Goal: Transaction & Acquisition: Download file/media

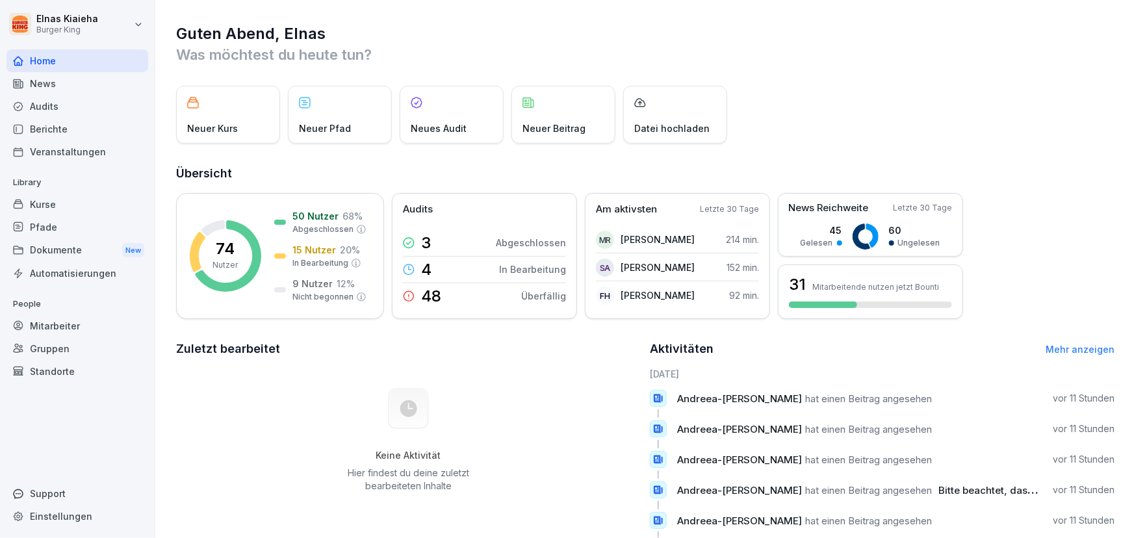
click at [66, 81] on div "News" at bounding box center [77, 83] width 142 height 23
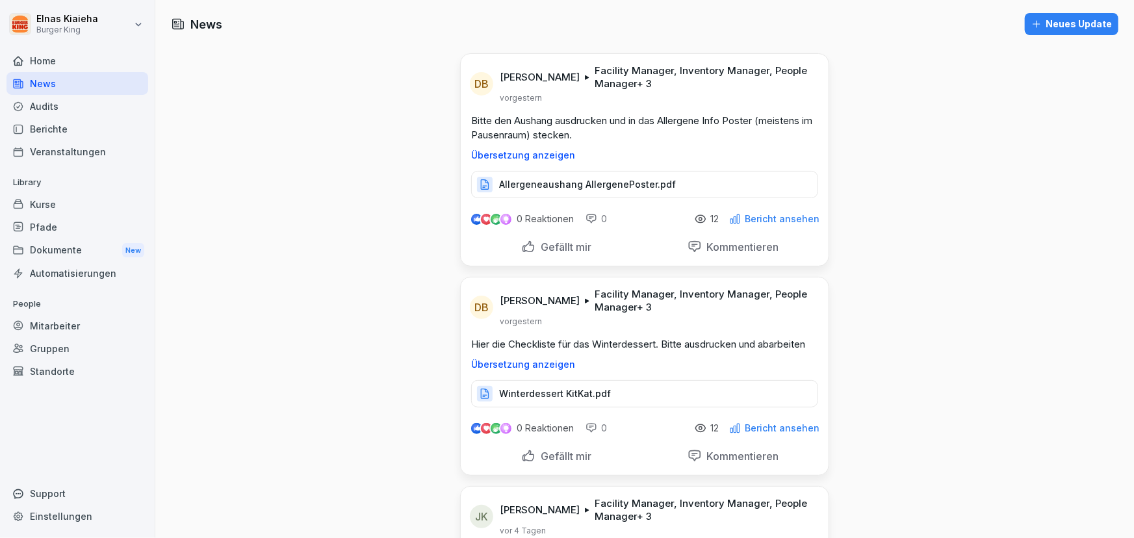
click at [602, 338] on p "Hier die Checkliste für das Winterdessert. Bitte ausdrucken und abarbeiten" at bounding box center [644, 344] width 347 height 14
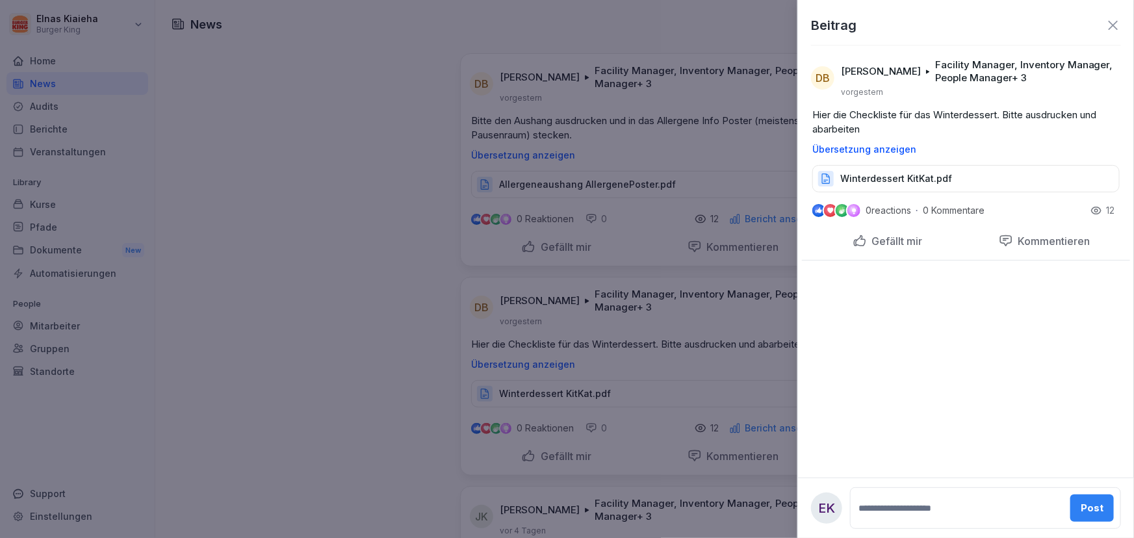
click at [602, 343] on div at bounding box center [567, 269] width 1134 height 538
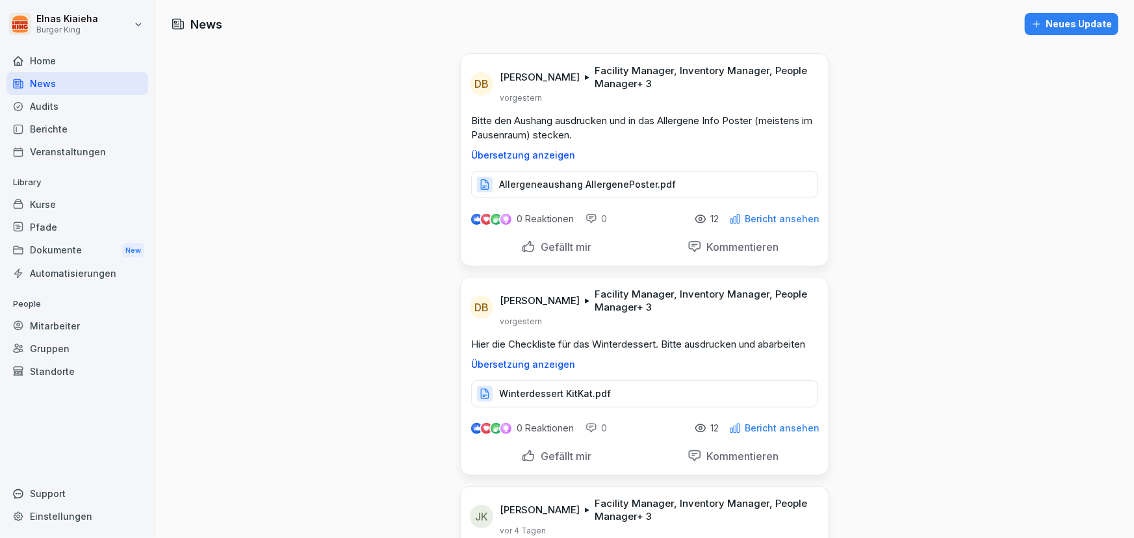
click at [562, 394] on p "Winterdessert KitKat.pdf" at bounding box center [555, 393] width 112 height 13
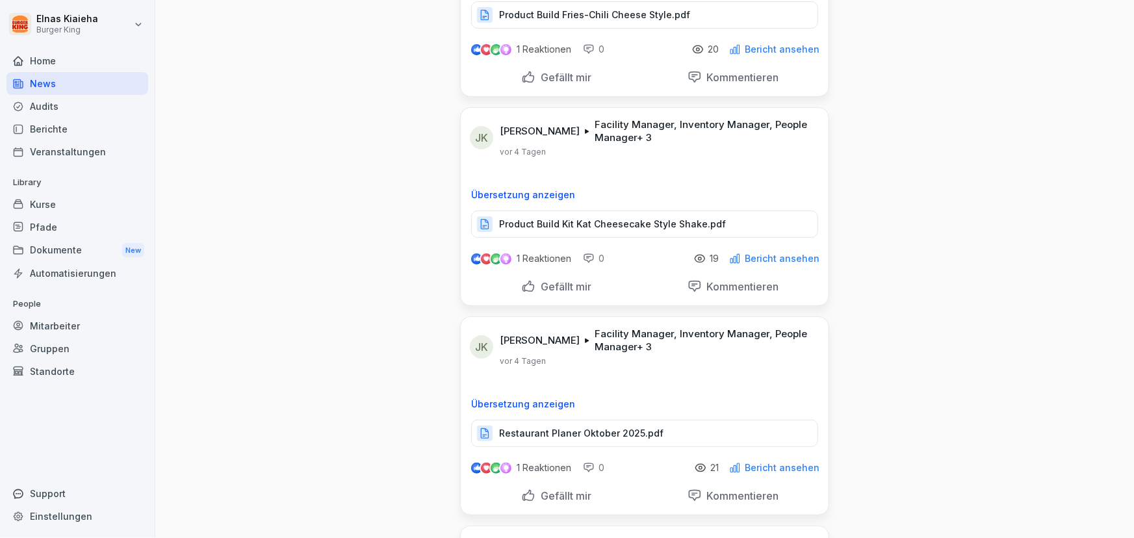
scroll to position [2540, 0]
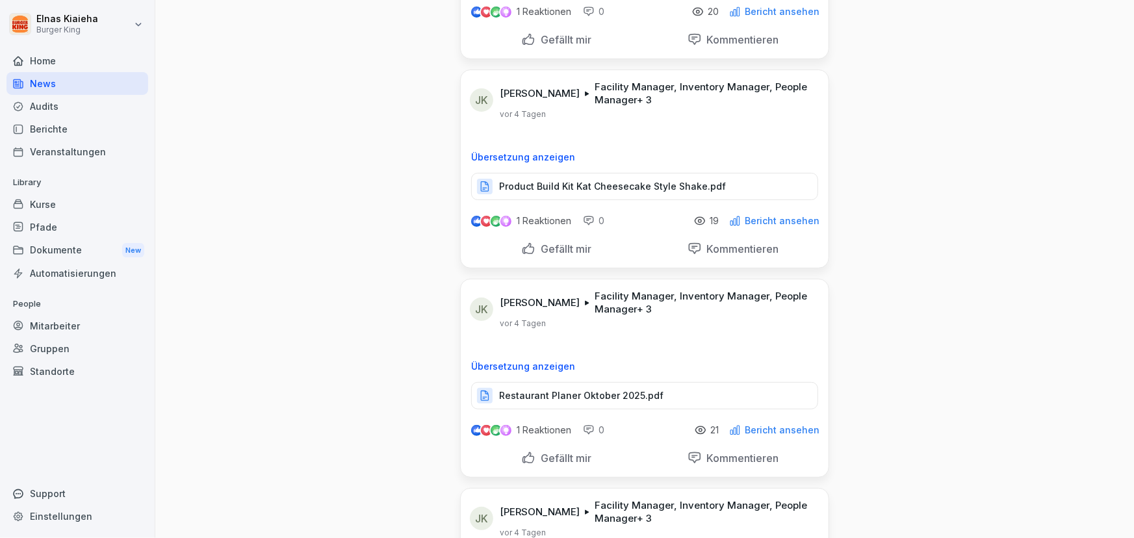
click at [562, 389] on p "Restaurant Planer Oktober 2025.pdf" at bounding box center [581, 395] width 164 height 13
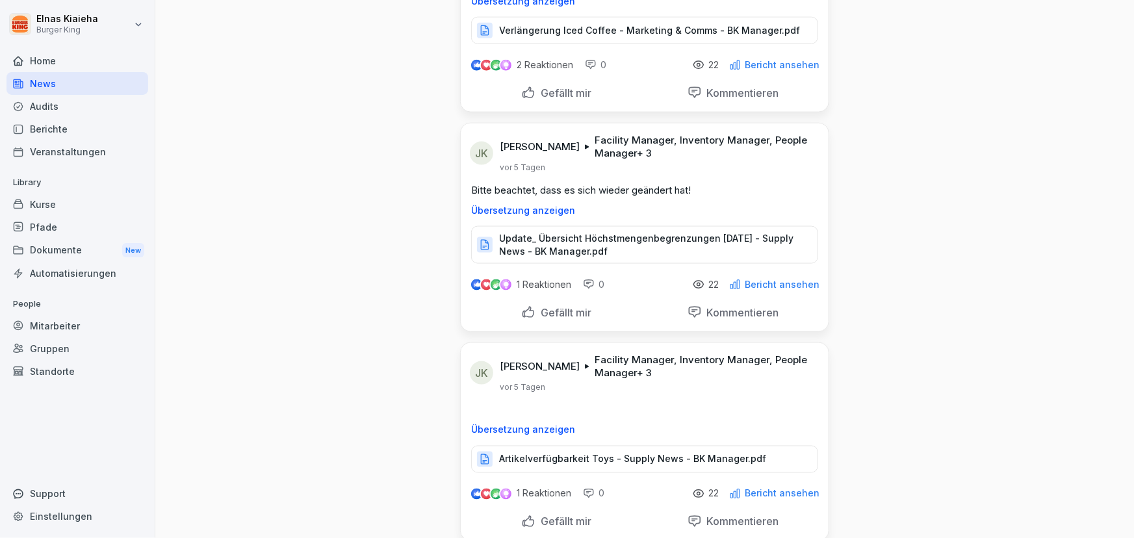
scroll to position [3367, 0]
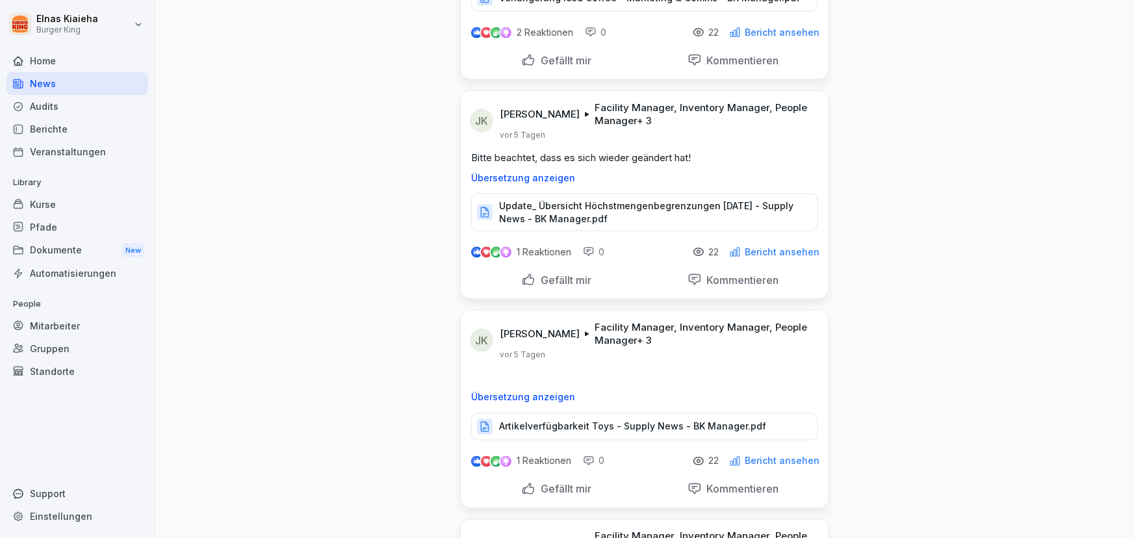
click at [551, 420] on p "Artikelverfügbarkeit Toys - Supply News - BK Manager.pdf" at bounding box center [632, 426] width 267 height 13
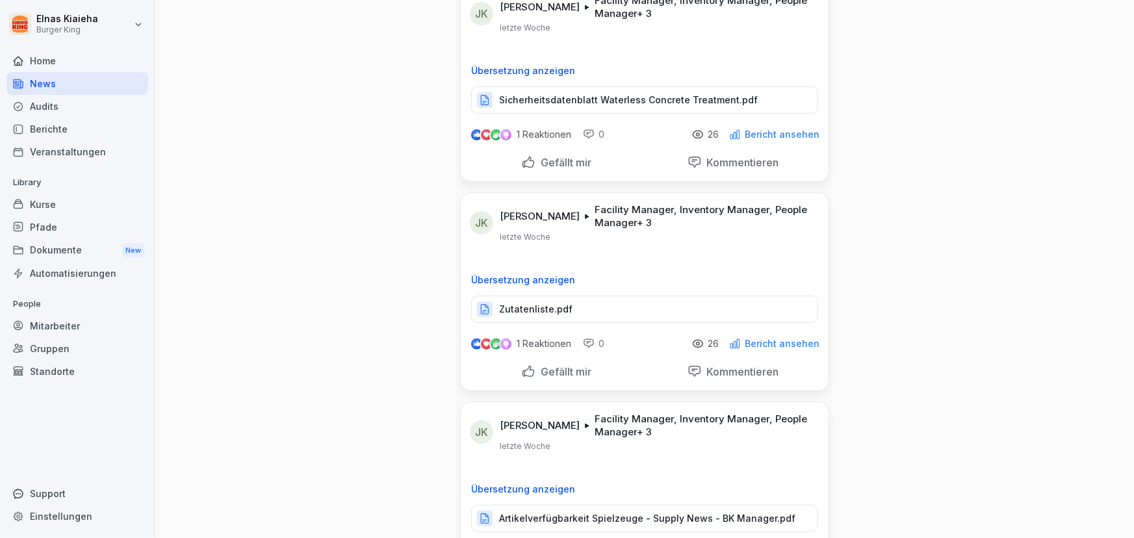
scroll to position [5022, 0]
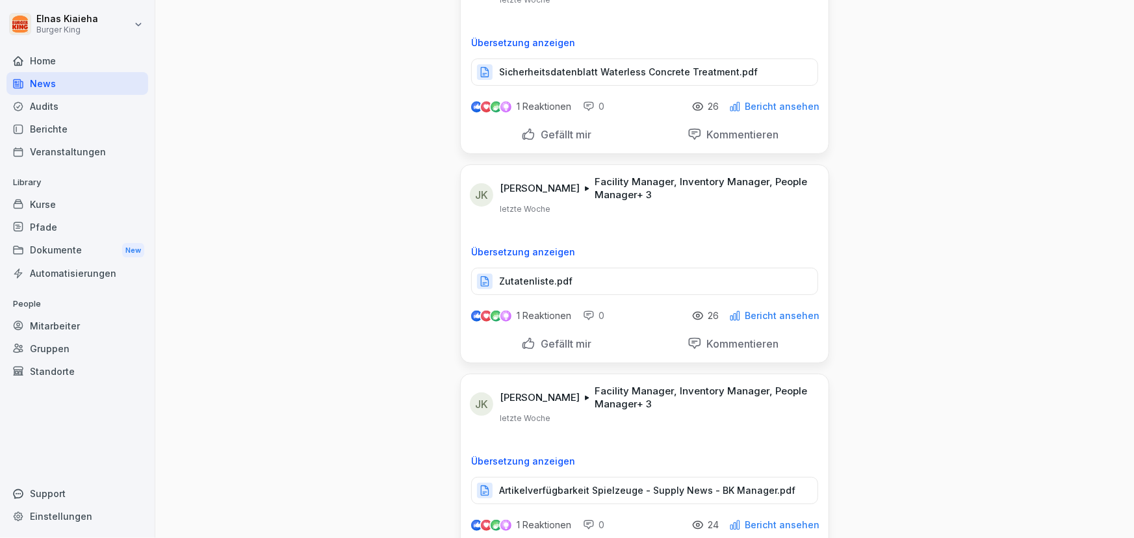
click at [647, 484] on p "Artikelverfügbarkeit Spielzeuge - Supply News - BK Manager.pdf" at bounding box center [647, 490] width 296 height 13
